Goal: Information Seeking & Learning: Learn about a topic

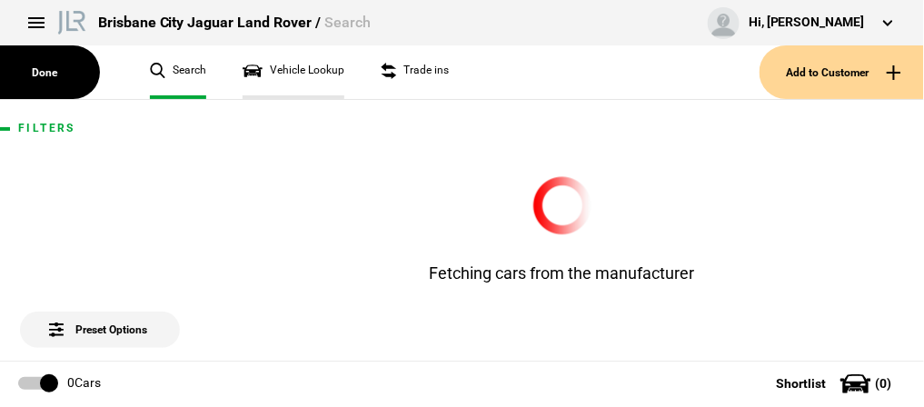
click at [305, 68] on link "Vehicle Lookup" at bounding box center [294, 72] width 102 height 54
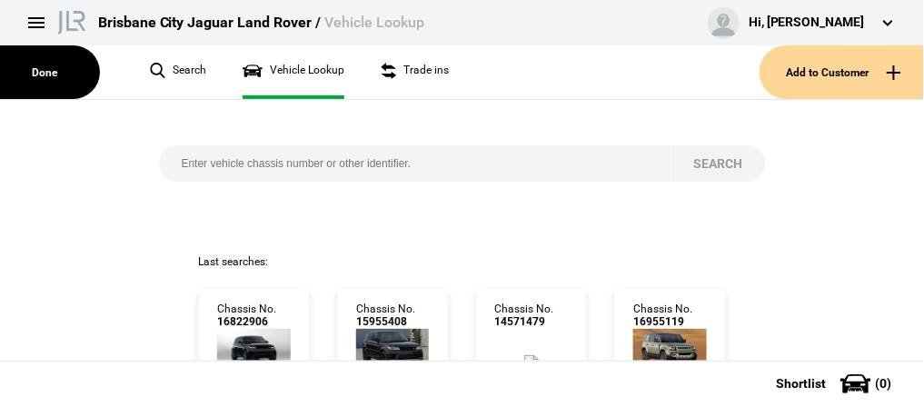
click at [213, 162] on input "search" at bounding box center [415, 163] width 512 height 36
paste input "SAL1A2AW0RA157138"
type input "SAL1A2AW0RA157138"
click at [703, 160] on button "Search" at bounding box center [718, 163] width 94 height 36
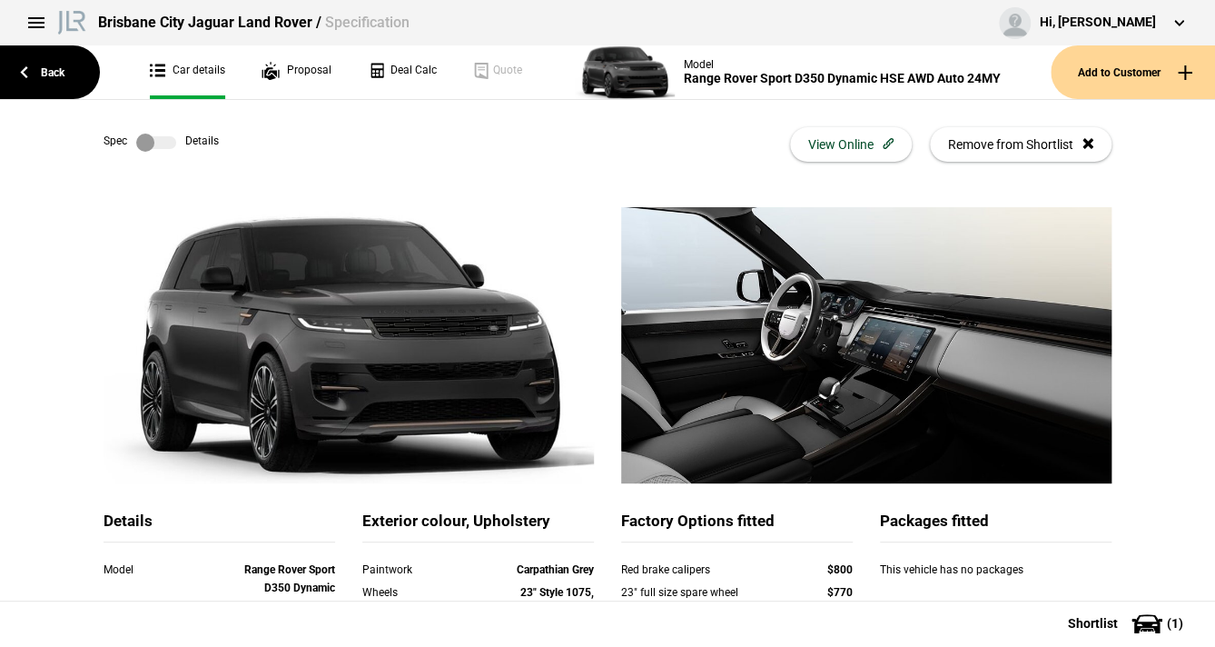
click at [148, 138] on label at bounding box center [156, 143] width 40 height 18
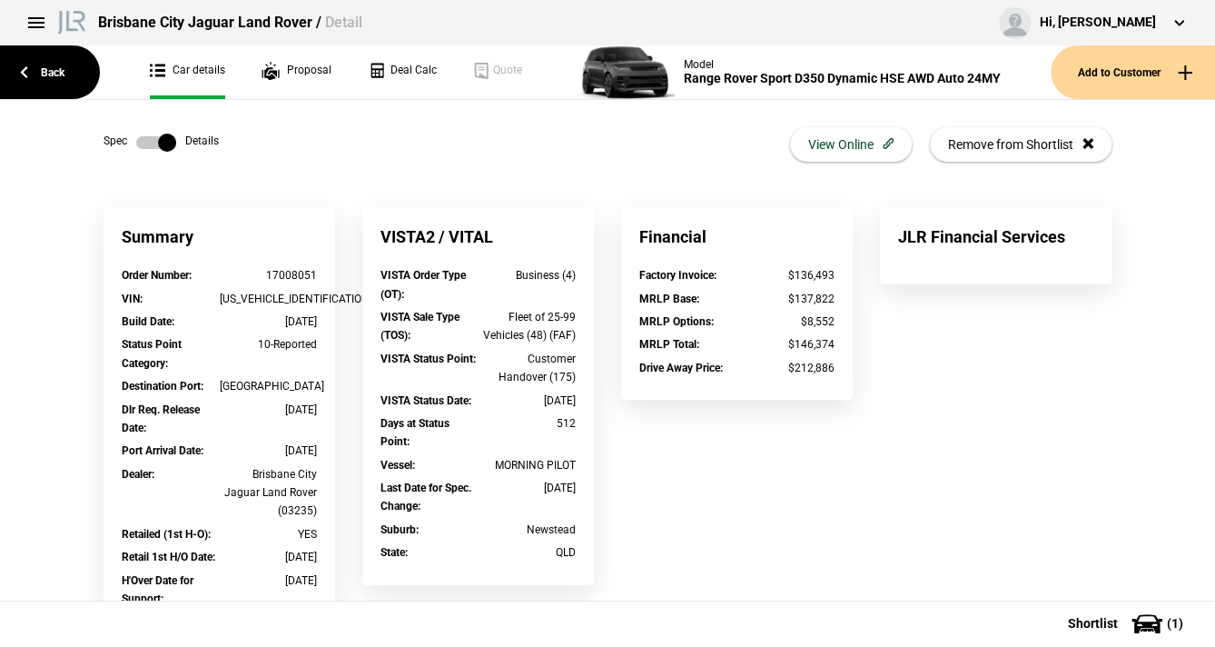
click at [149, 143] on label at bounding box center [156, 143] width 40 height 18
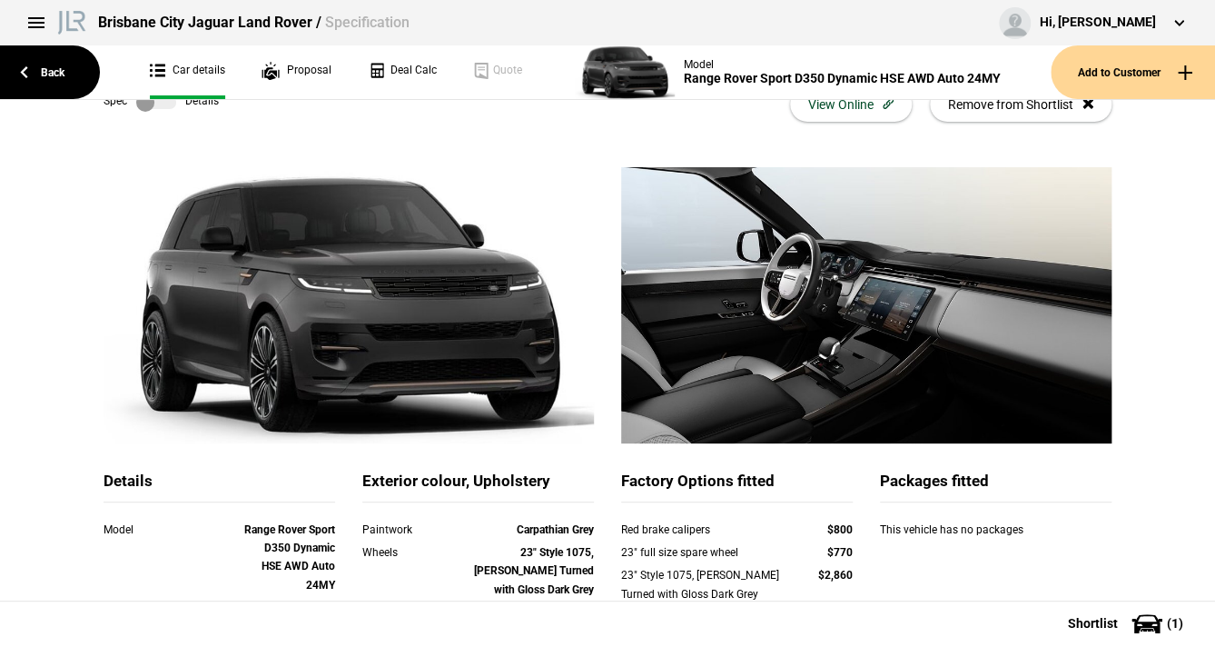
scroll to position [73, 0]
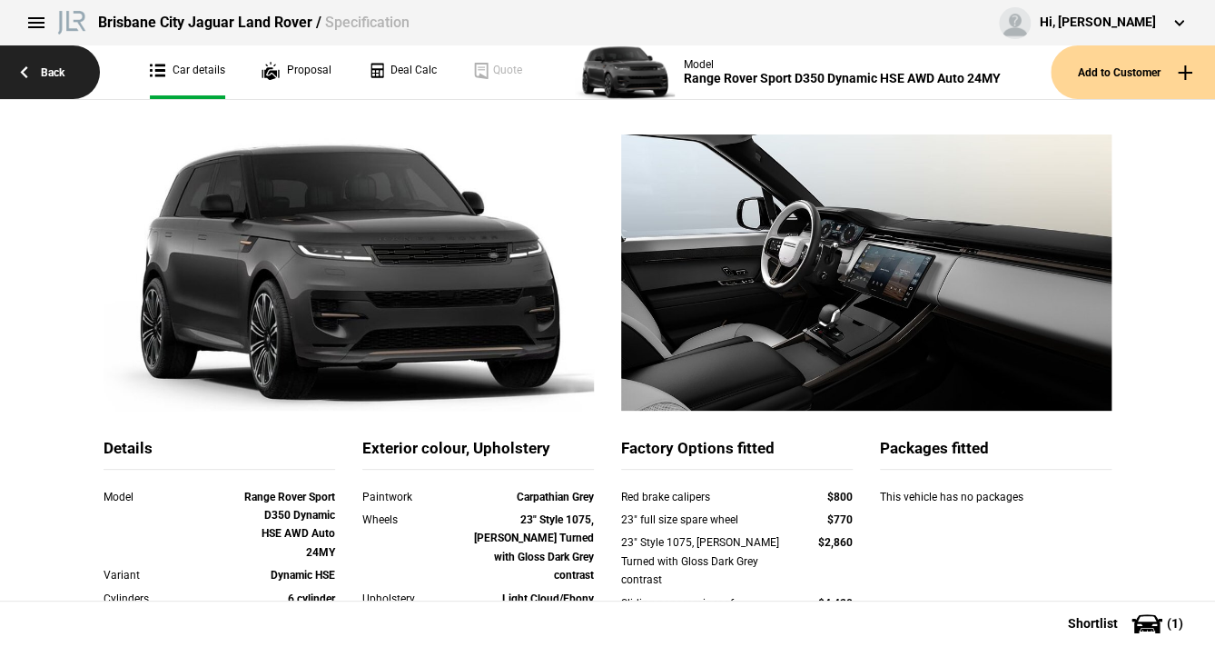
click at [40, 73] on link "Back" at bounding box center [50, 72] width 100 height 54
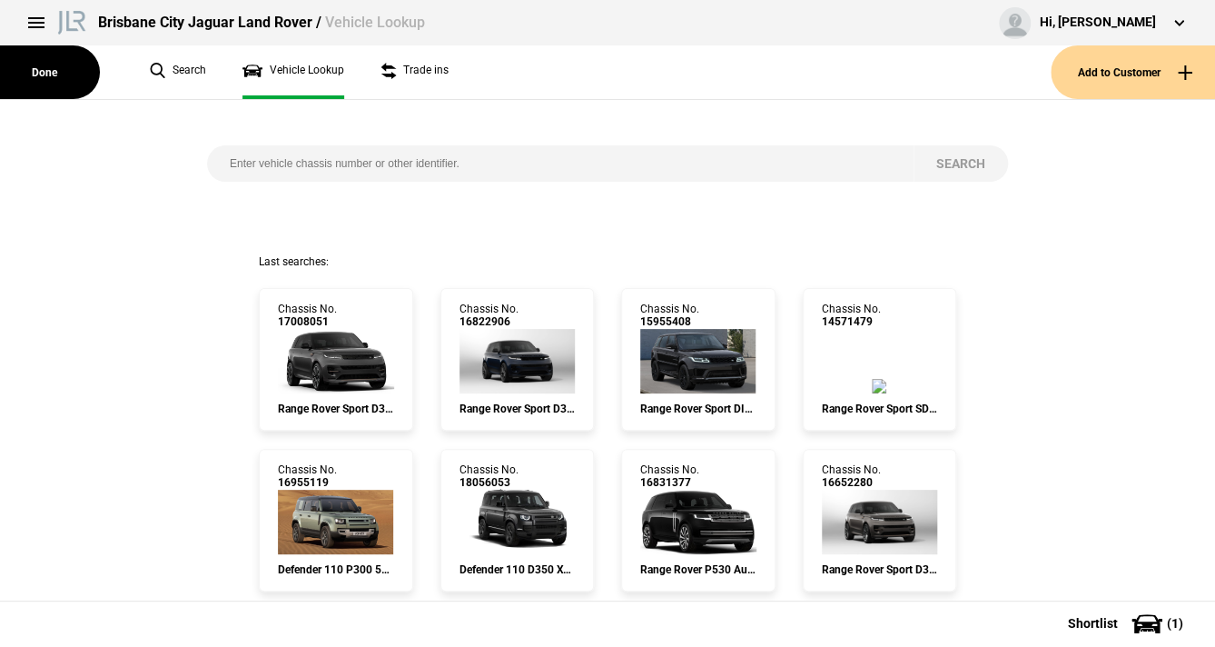
click at [242, 156] on input "search" at bounding box center [560, 163] width 707 height 36
paste input "SALEA7AW5P2185975"
type input "SALEA7AW5P2185975"
click at [923, 159] on button "Search" at bounding box center [961, 163] width 94 height 36
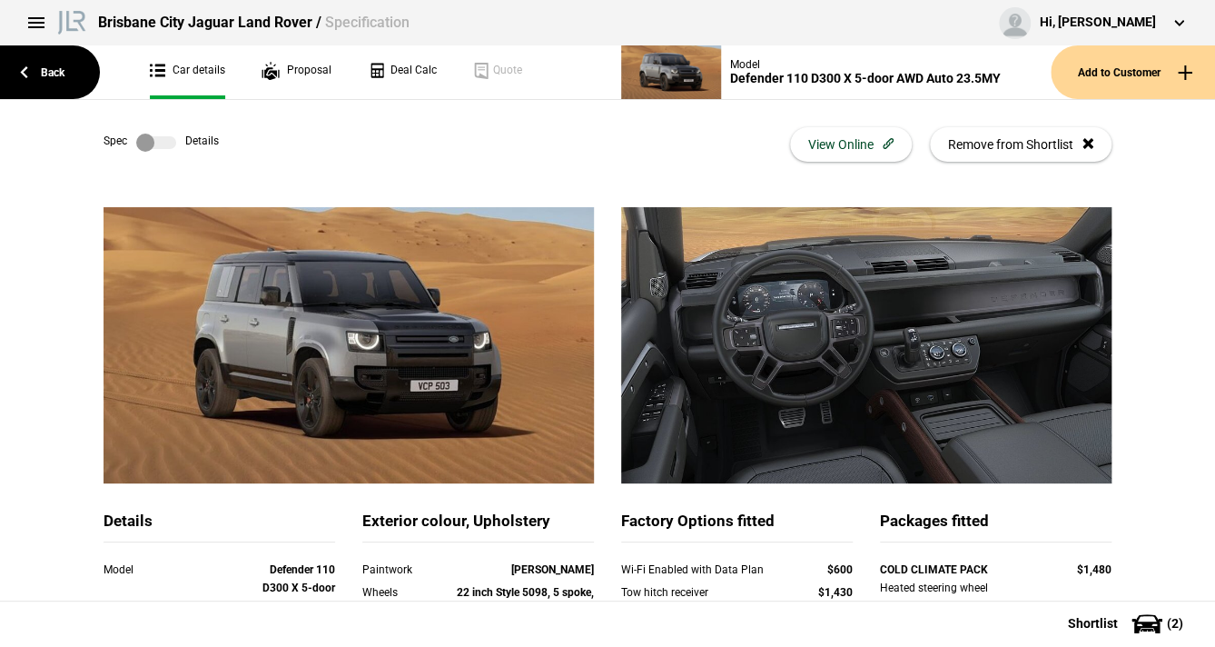
click at [154, 138] on label at bounding box center [156, 143] width 40 height 18
